Goal: Task Accomplishment & Management: Manage account settings

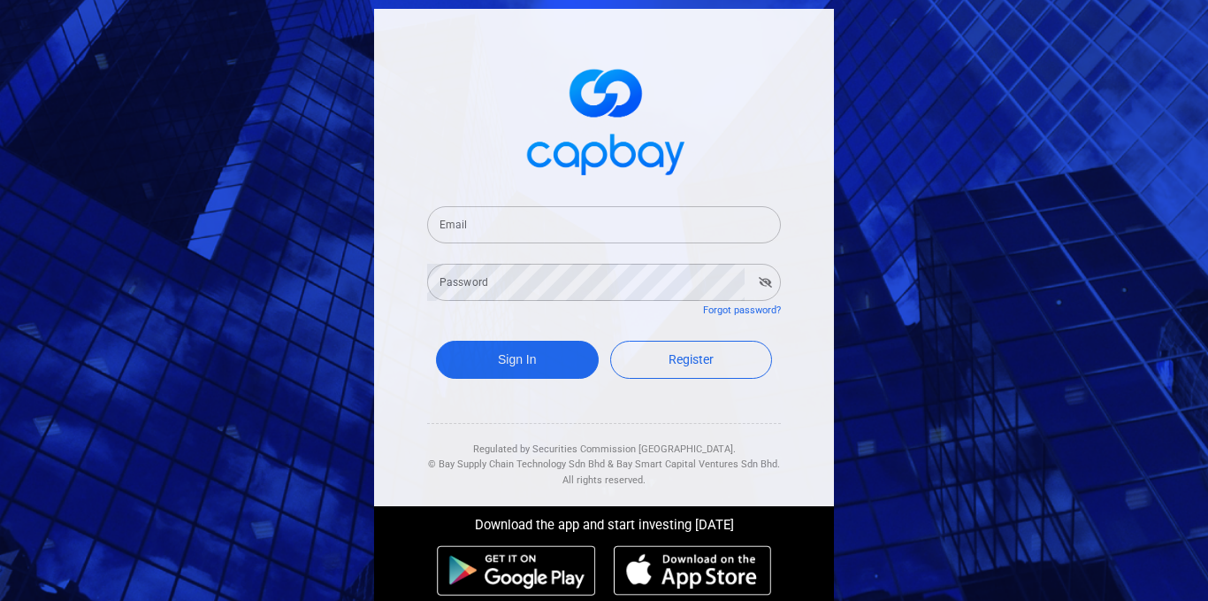
click at [508, 223] on input "Email" at bounding box center [604, 224] width 354 height 37
type input "[EMAIL_ADDRESS][DOMAIN_NAME]"
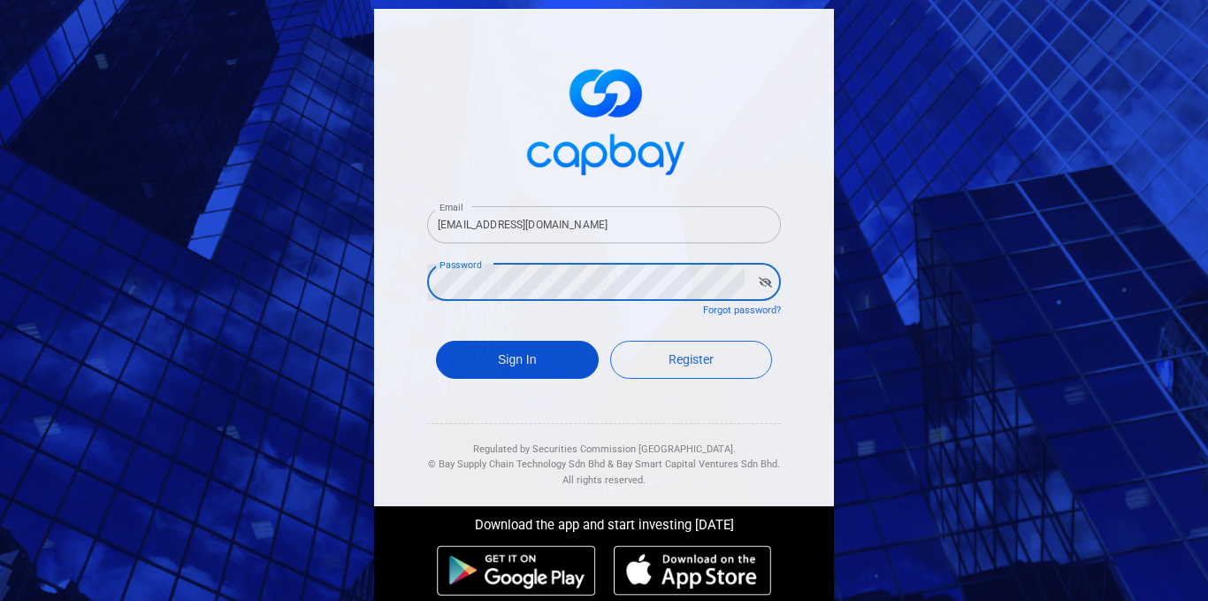
click at [496, 358] on button "Sign In" at bounding box center [517, 360] width 163 height 38
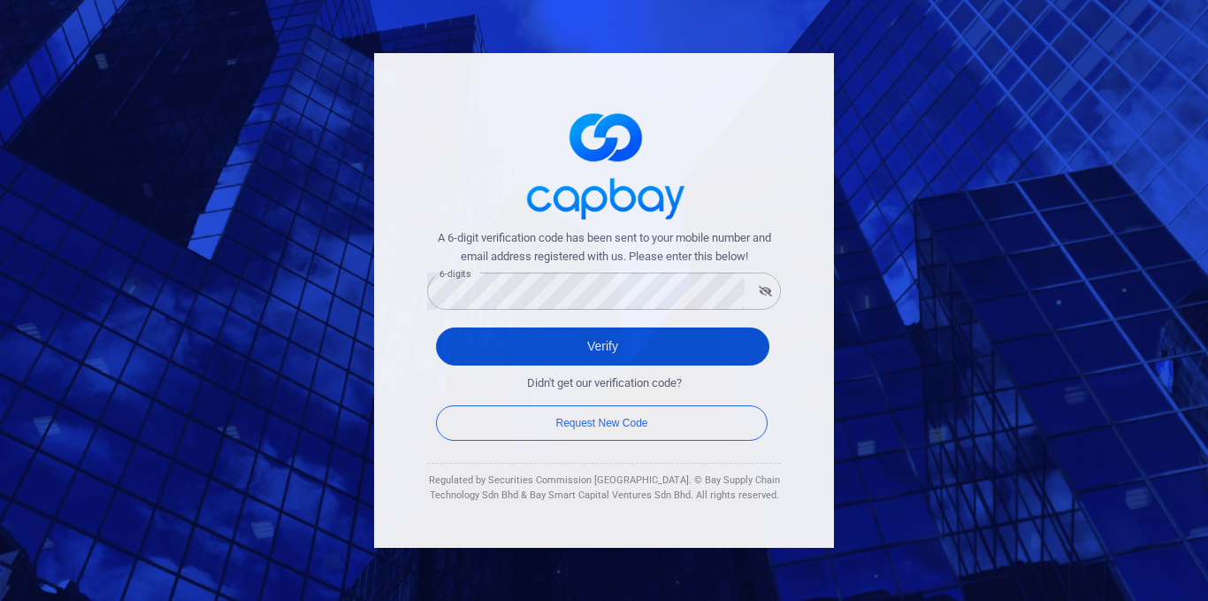
click at [609, 353] on button "Verify" at bounding box center [602, 346] width 333 height 38
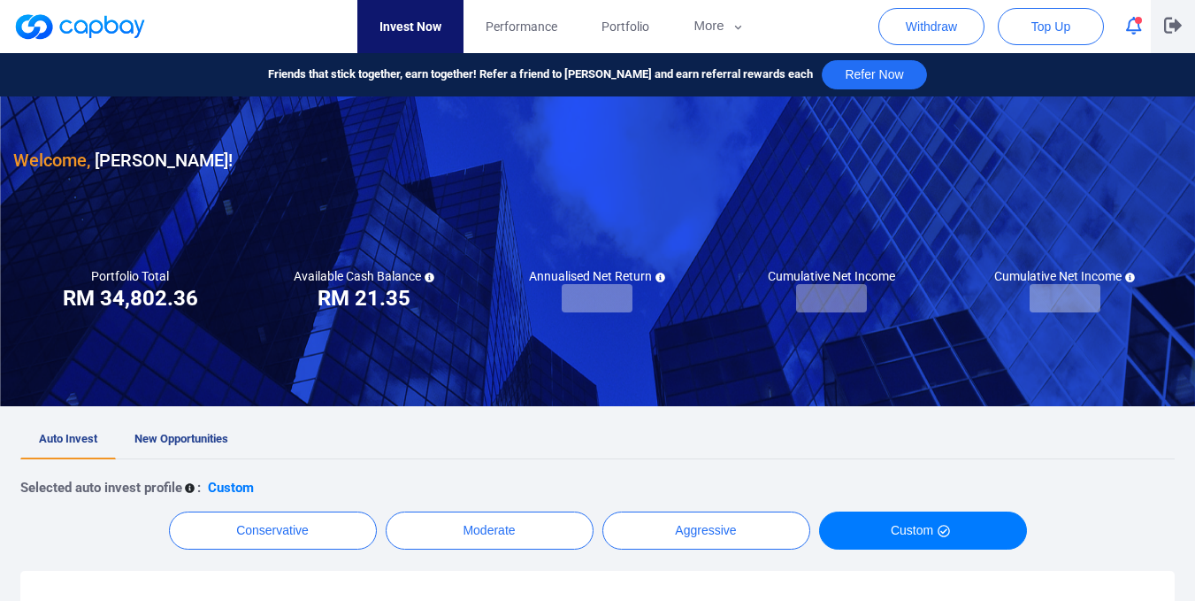
click at [1169, 28] on icon "button" at bounding box center [1173, 25] width 18 height 17
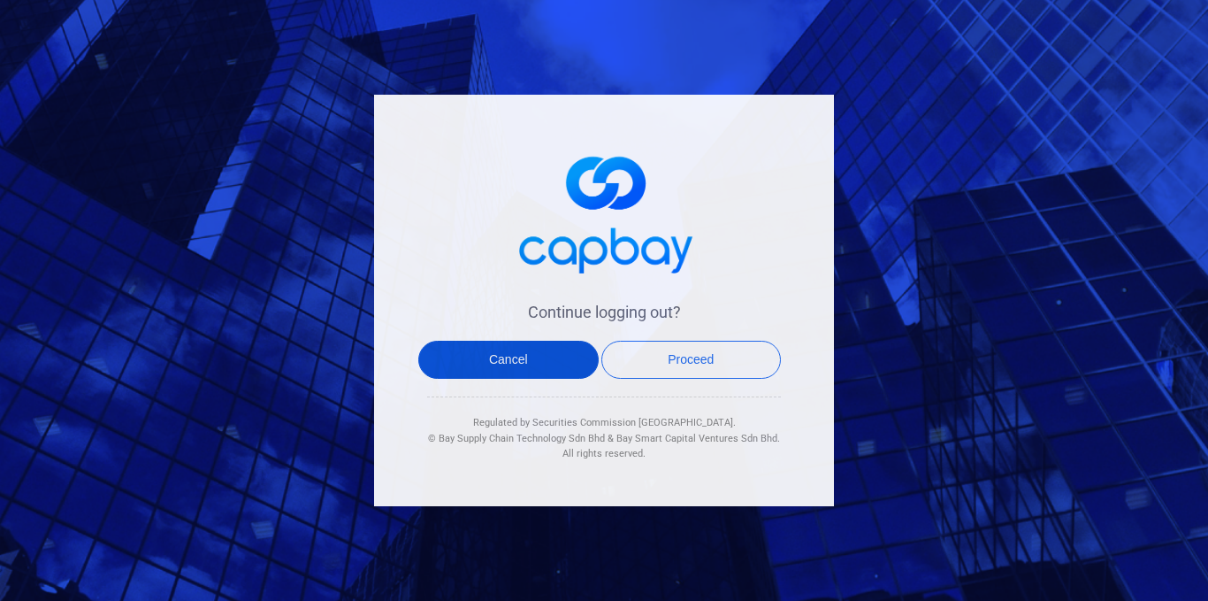
click at [517, 361] on button "Cancel" at bounding box center [508, 360] width 180 height 38
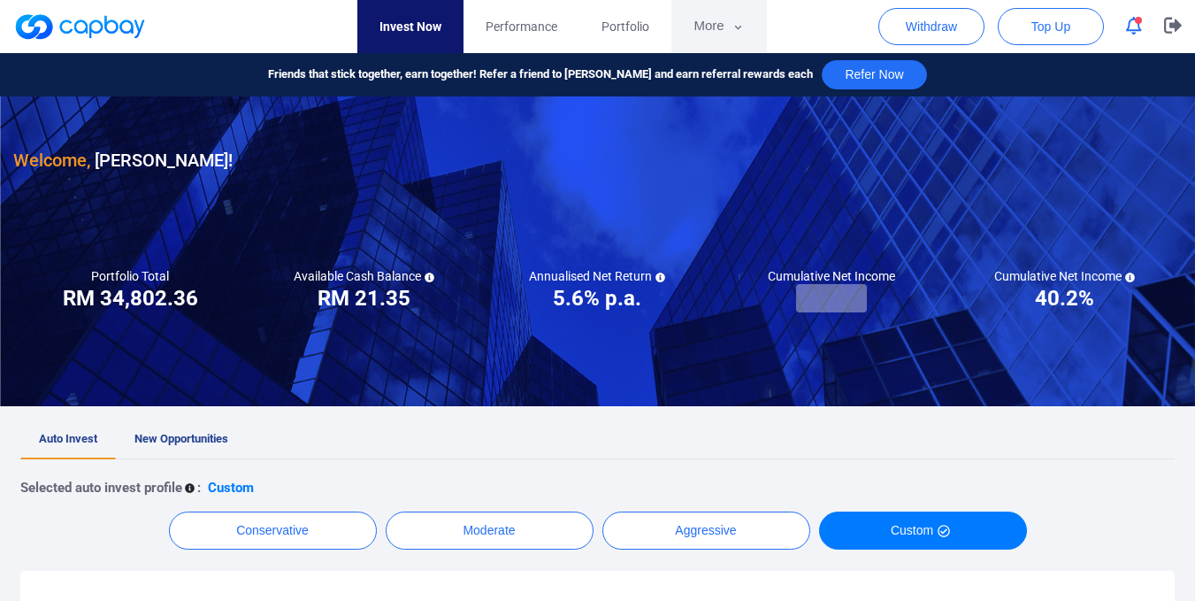
click at [728, 27] on button "More" at bounding box center [718, 26] width 95 height 53
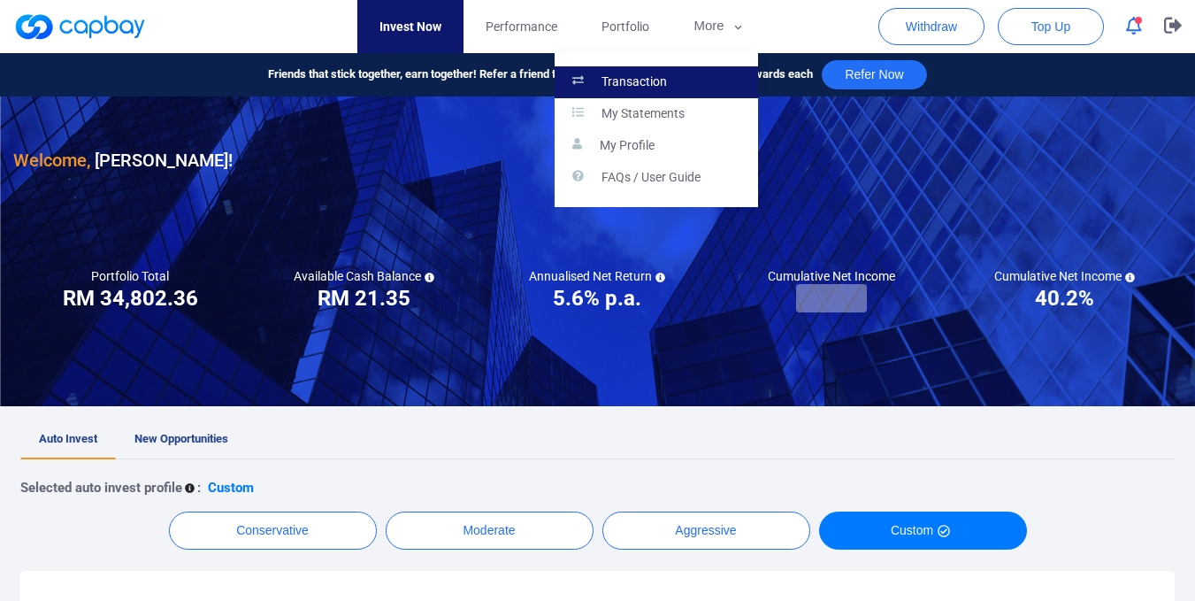
click at [647, 81] on p "Transaction" at bounding box center [634, 82] width 65 height 16
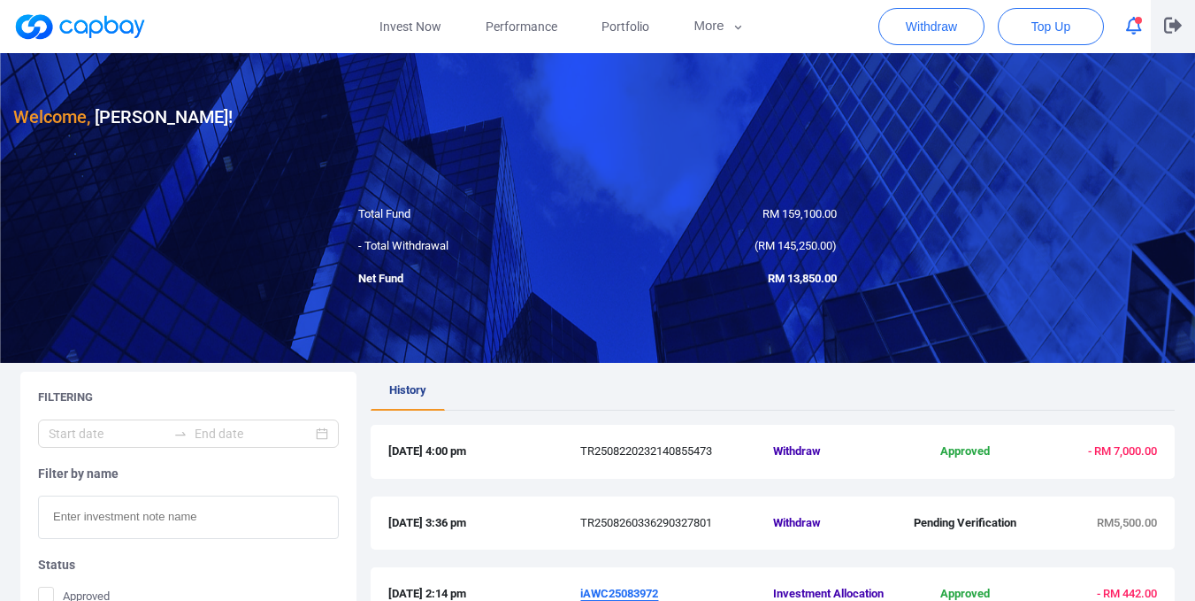
click at [1172, 20] on icon "button" at bounding box center [1173, 25] width 18 height 17
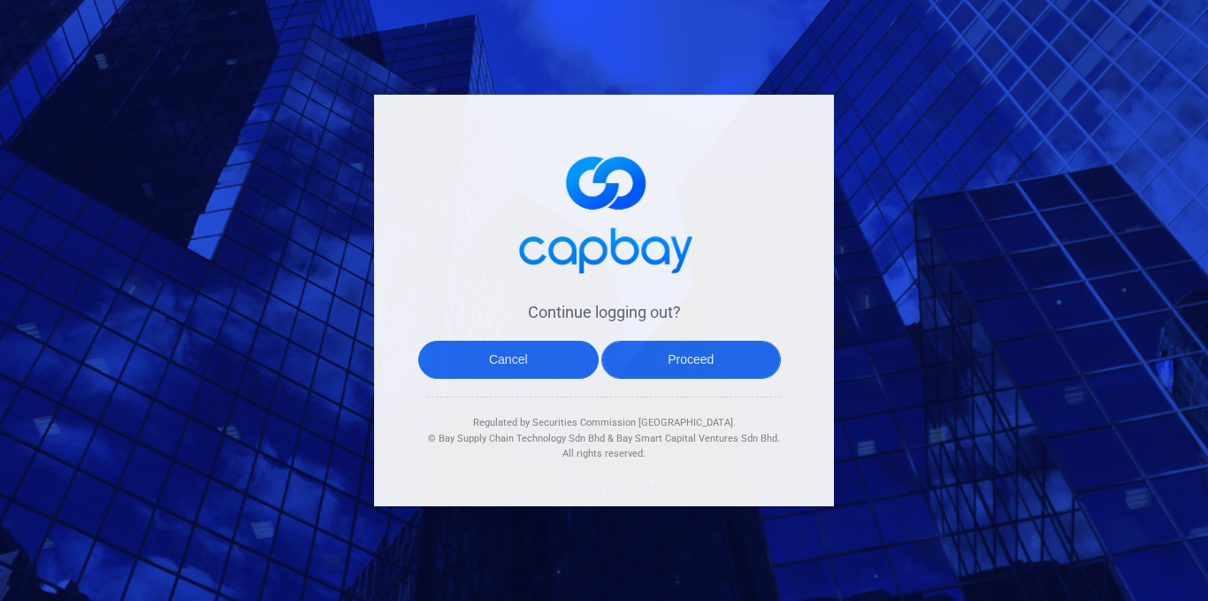
click at [674, 359] on button "Proceed" at bounding box center [692, 360] width 180 height 38
